Goal: Information Seeking & Learning: Learn about a topic

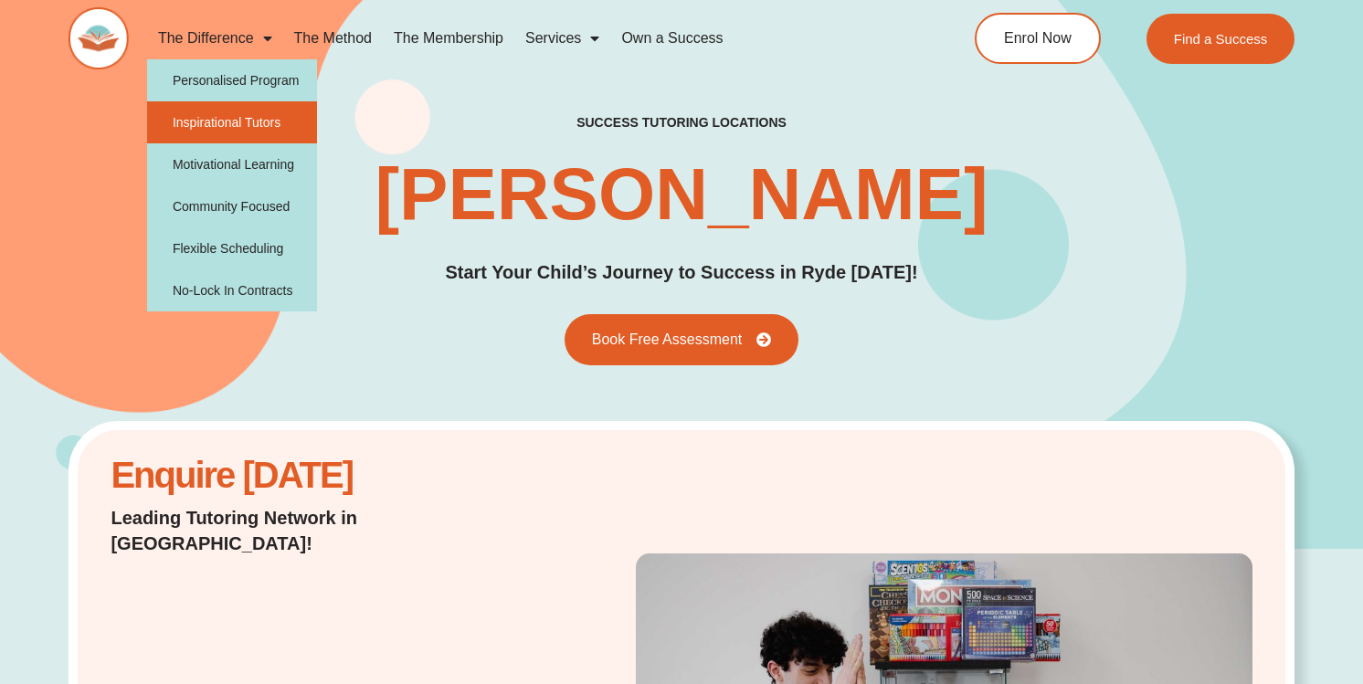
click at [248, 126] on link "Inspirational Tutors" at bounding box center [232, 122] width 171 height 42
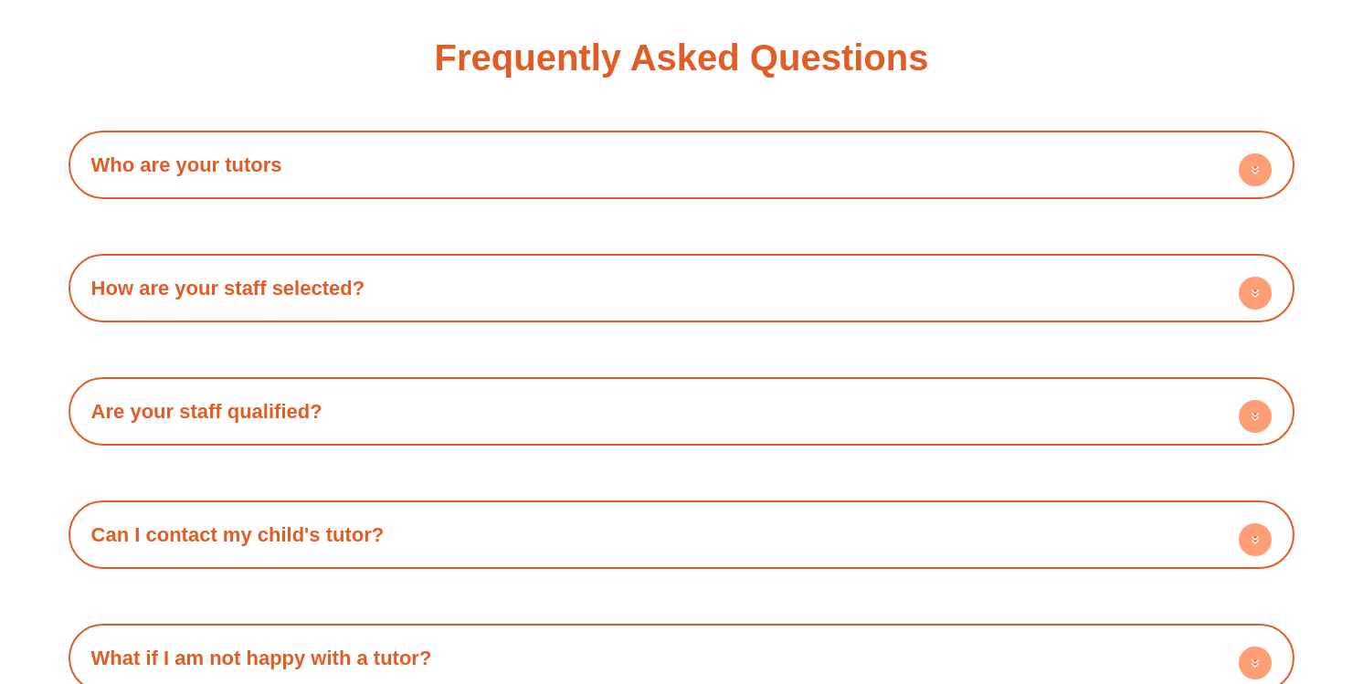
scroll to position [3139, 0]
click at [371, 150] on h4 "Who are your tutors" at bounding box center [682, 164] width 1209 height 50
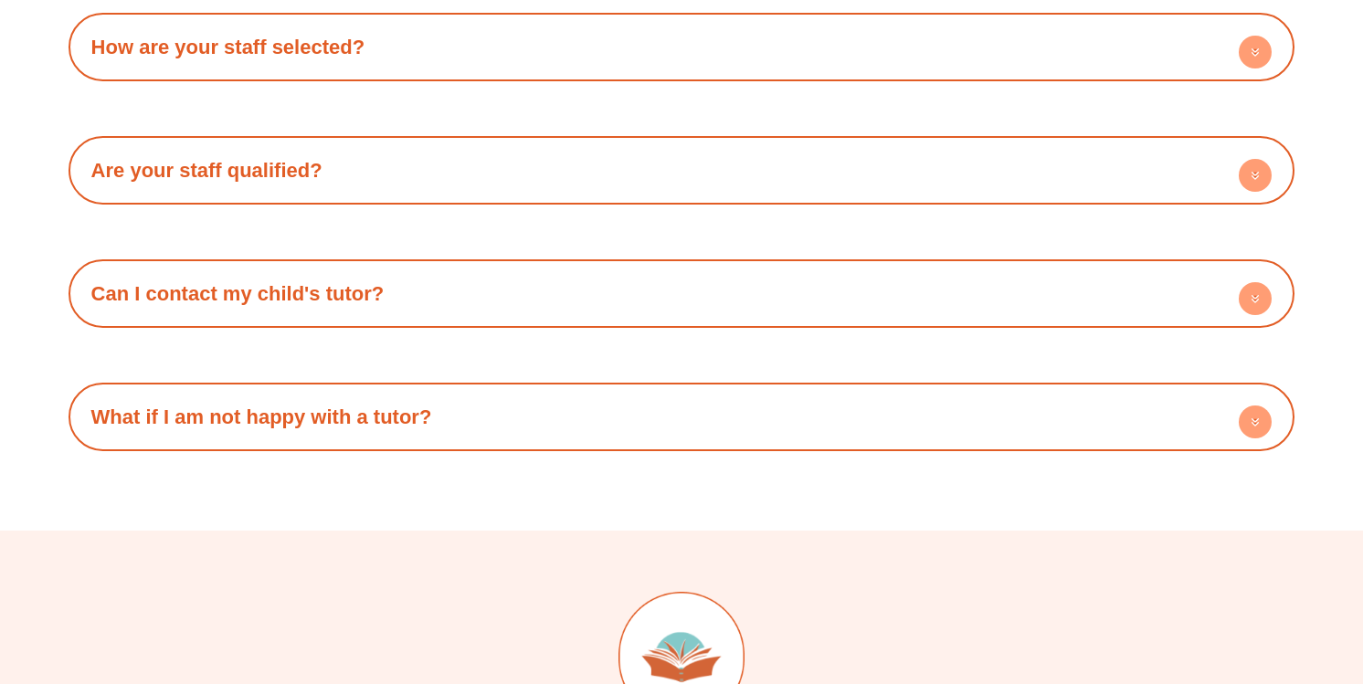
scroll to position [3442, 0]
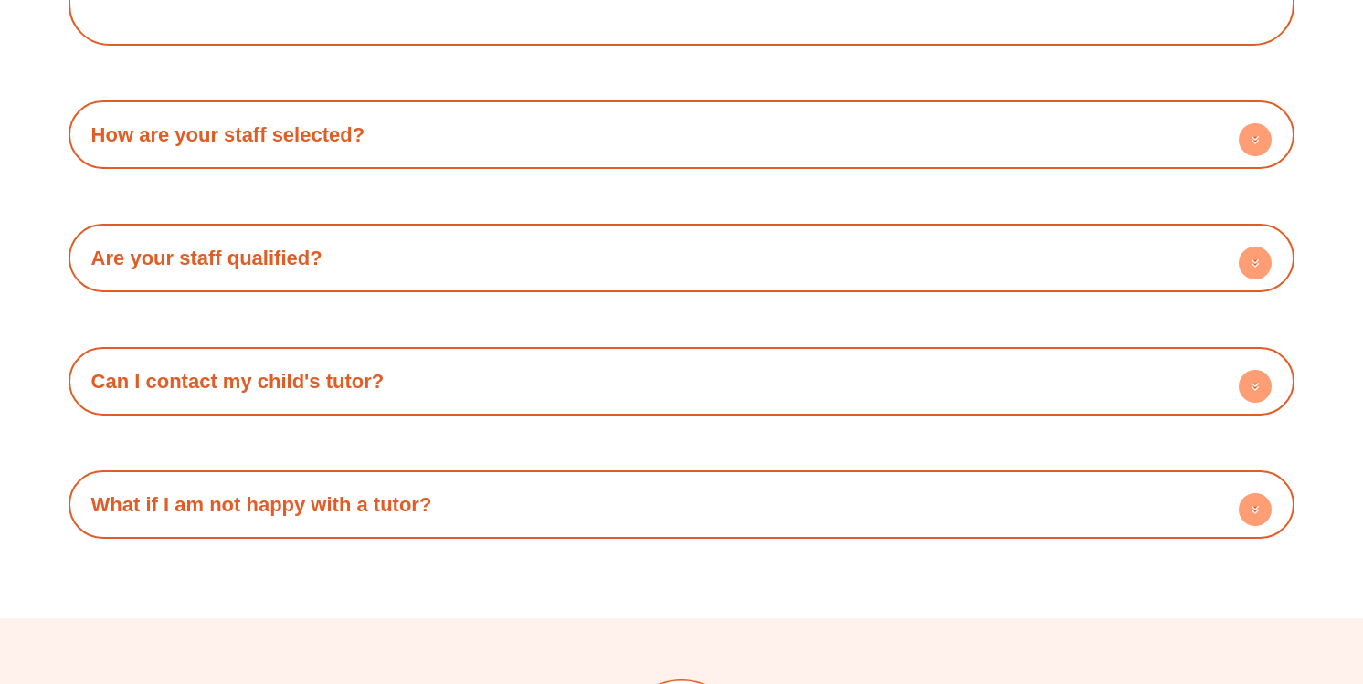
click at [442, 254] on h4 "Are your staff qualified?" at bounding box center [682, 258] width 1209 height 50
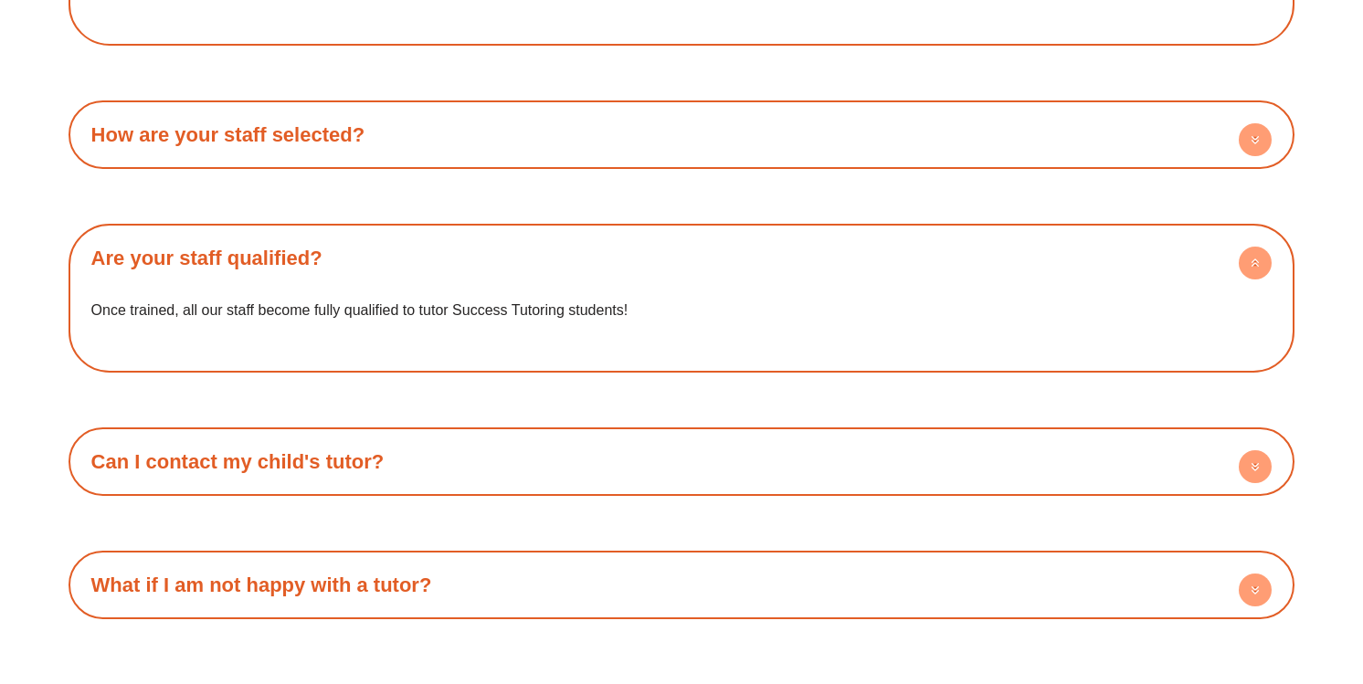
click at [502, 133] on h4 "How are your staff selected?" at bounding box center [682, 135] width 1209 height 50
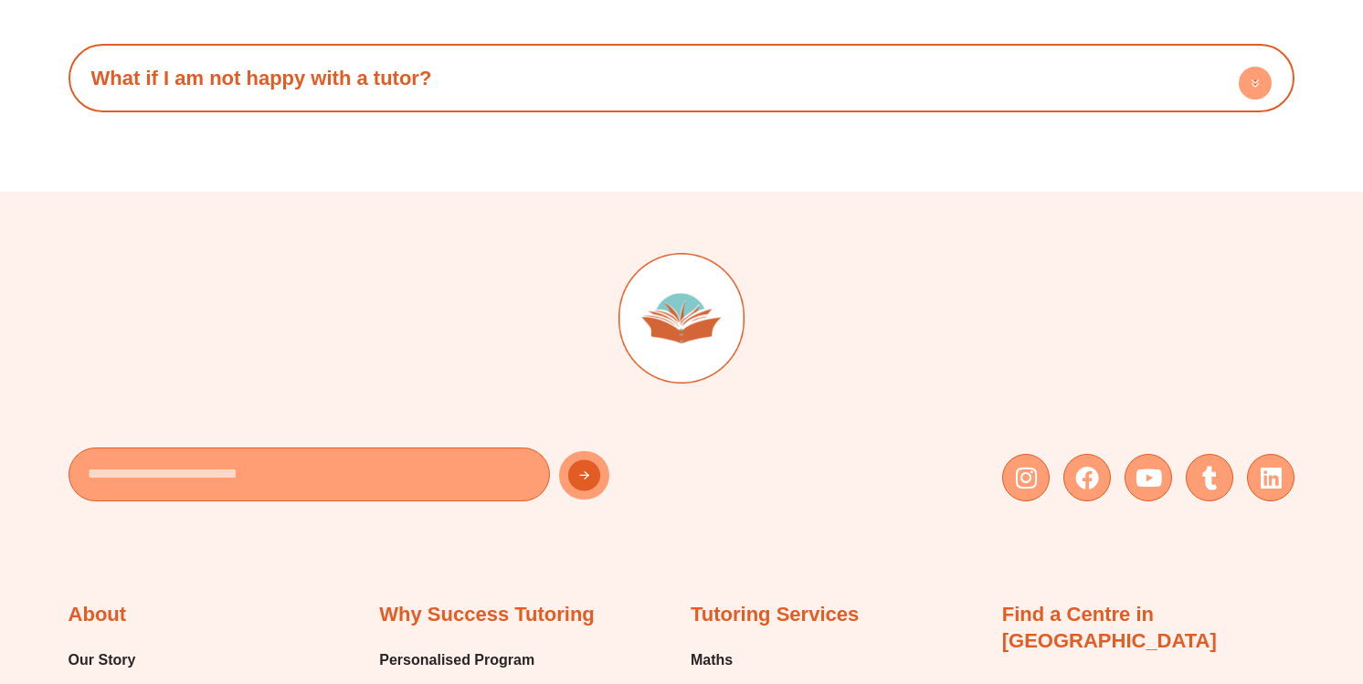
scroll to position [4063, 0]
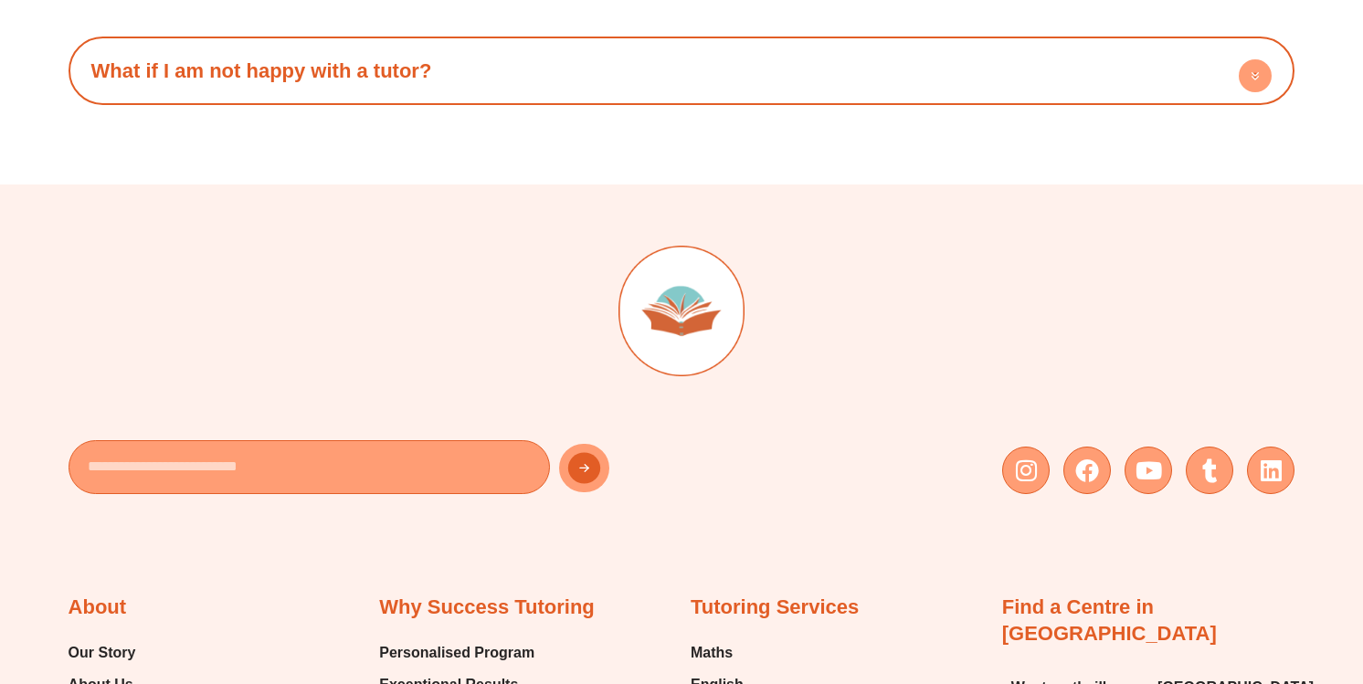
click at [560, 69] on h4 "What if I am not happy with a tutor?" at bounding box center [682, 71] width 1209 height 50
